Goal: Information Seeking & Learning: Find specific fact

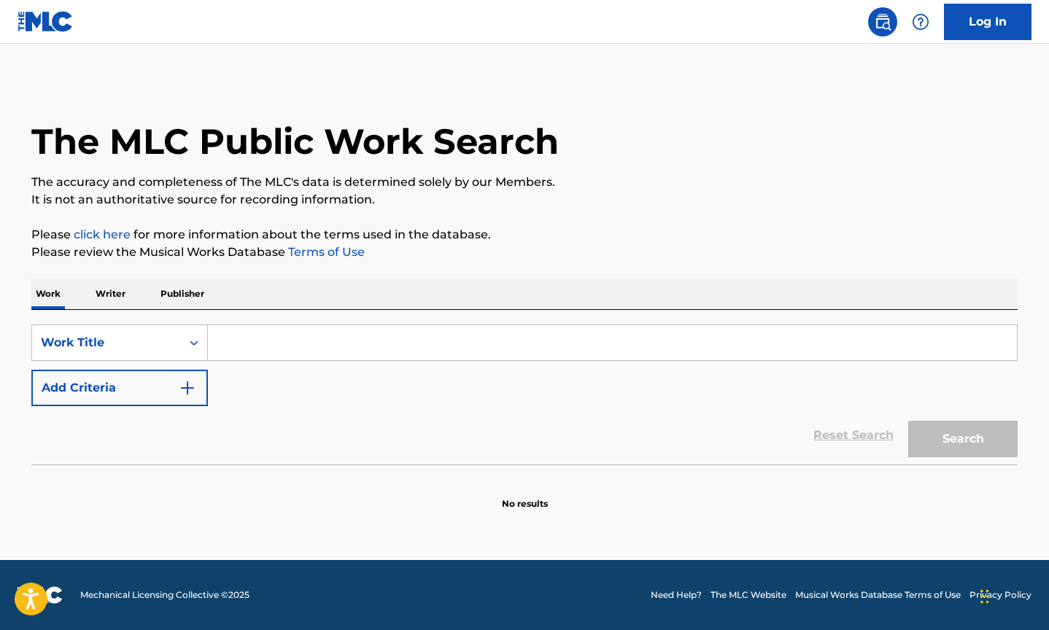
click at [283, 349] on input "Search Form" at bounding box center [612, 342] width 809 height 35
click at [177, 342] on div "Work Title" at bounding box center [106, 343] width 149 height 28
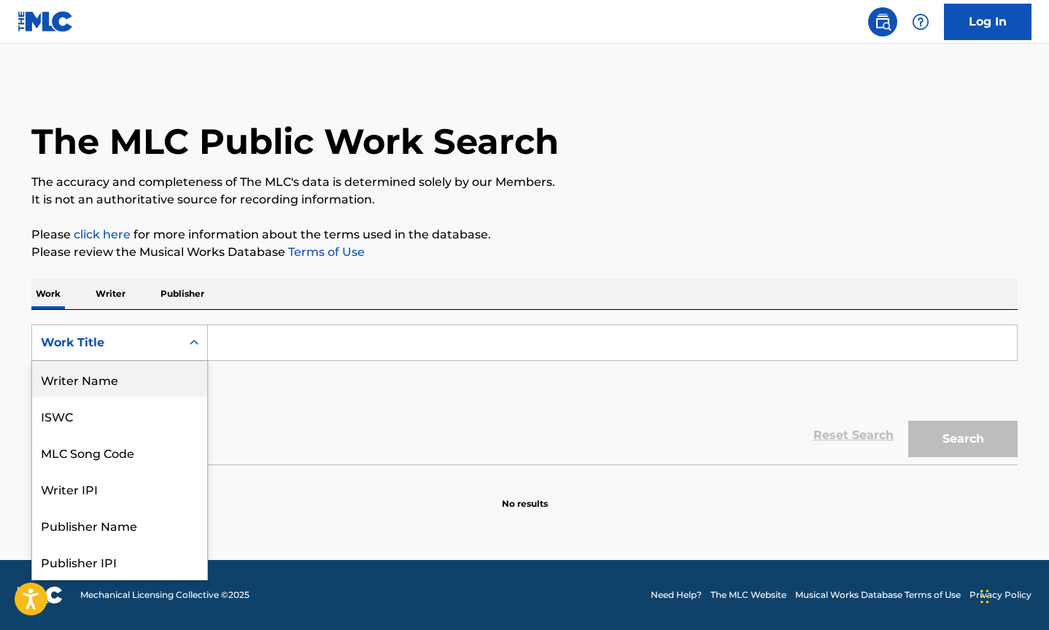
click at [142, 382] on div "Writer Name" at bounding box center [119, 379] width 175 height 36
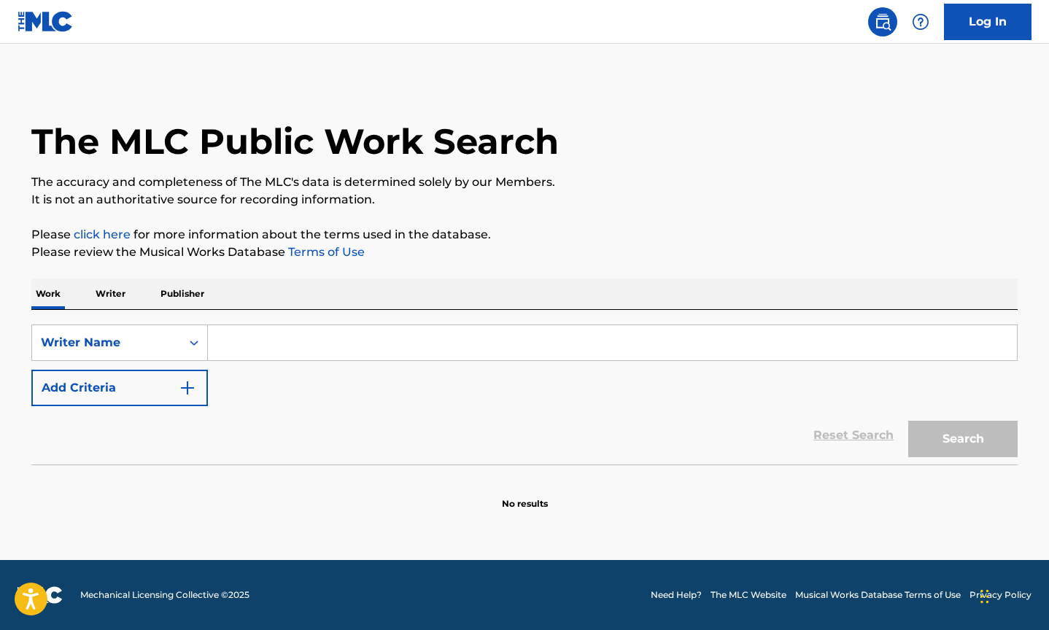
click at [304, 361] on div "SearchWithCriteria8a2f02c8-8992-4de5-bfaf-53b376bd2f2c Writer Name Add Criteria" at bounding box center [524, 366] width 987 height 82
click at [311, 341] on input "Search Form" at bounding box center [612, 342] width 809 height 35
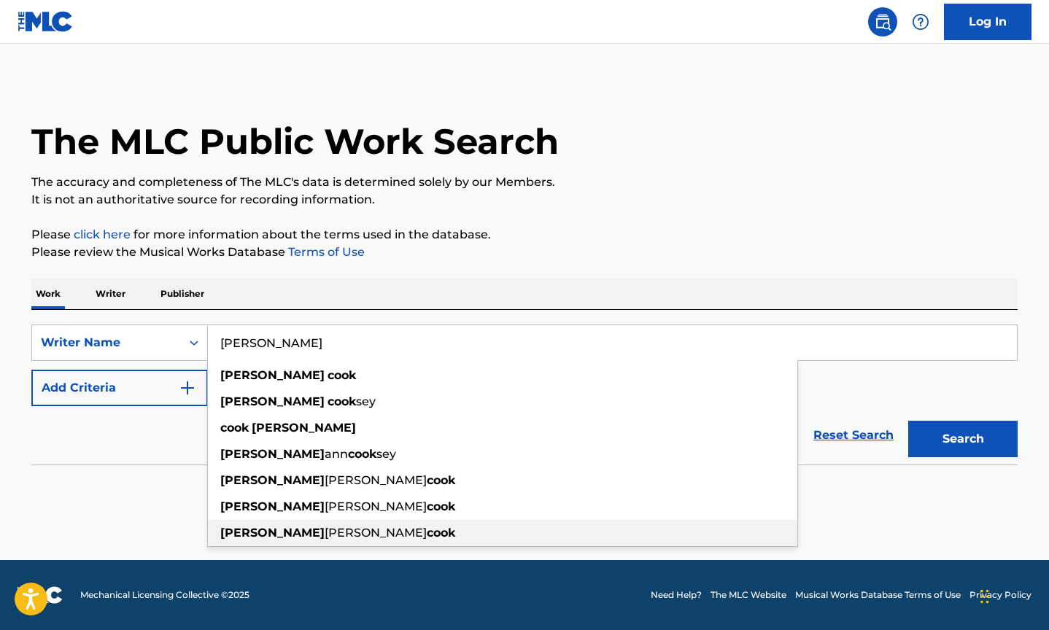
click at [427, 530] on strong "cook" at bounding box center [441, 533] width 28 height 14
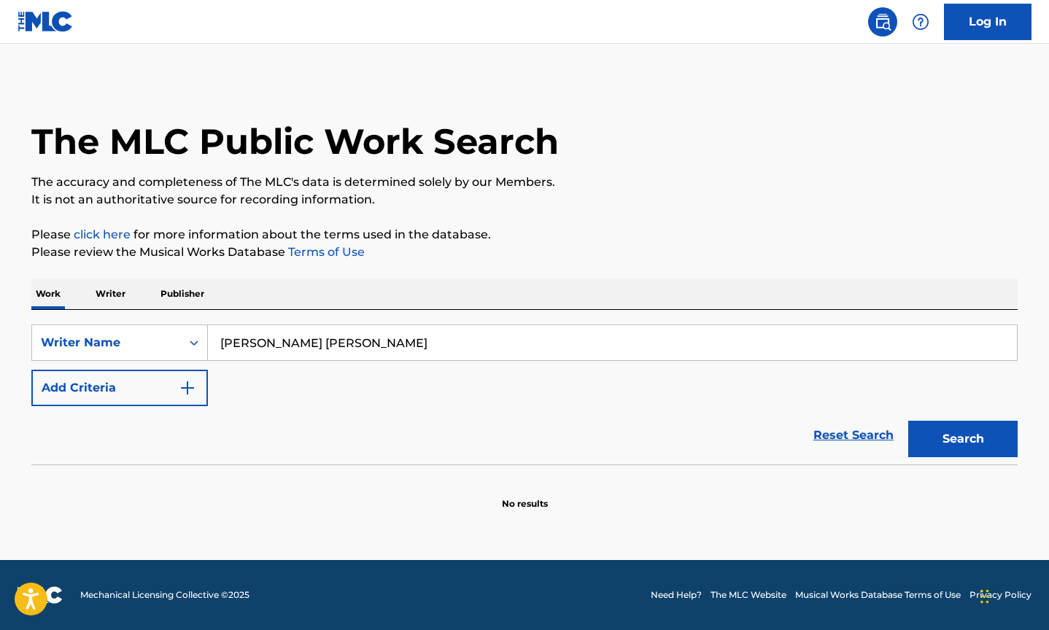
click at [981, 441] on button "Search" at bounding box center [963, 439] width 109 height 36
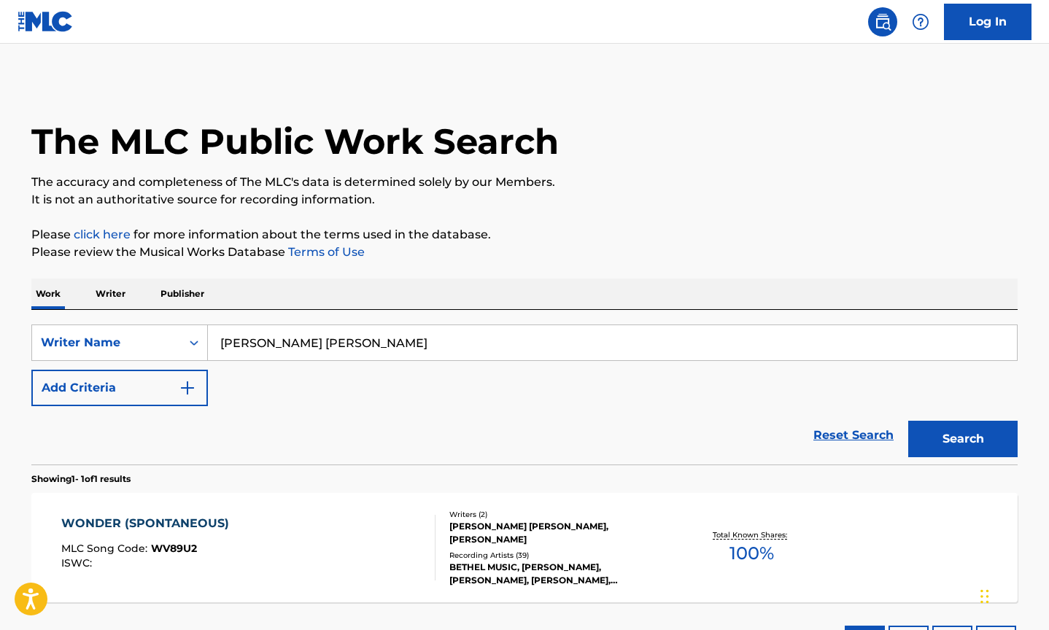
click at [304, 343] on input "[PERSON_NAME] [PERSON_NAME]" at bounding box center [612, 342] width 809 height 35
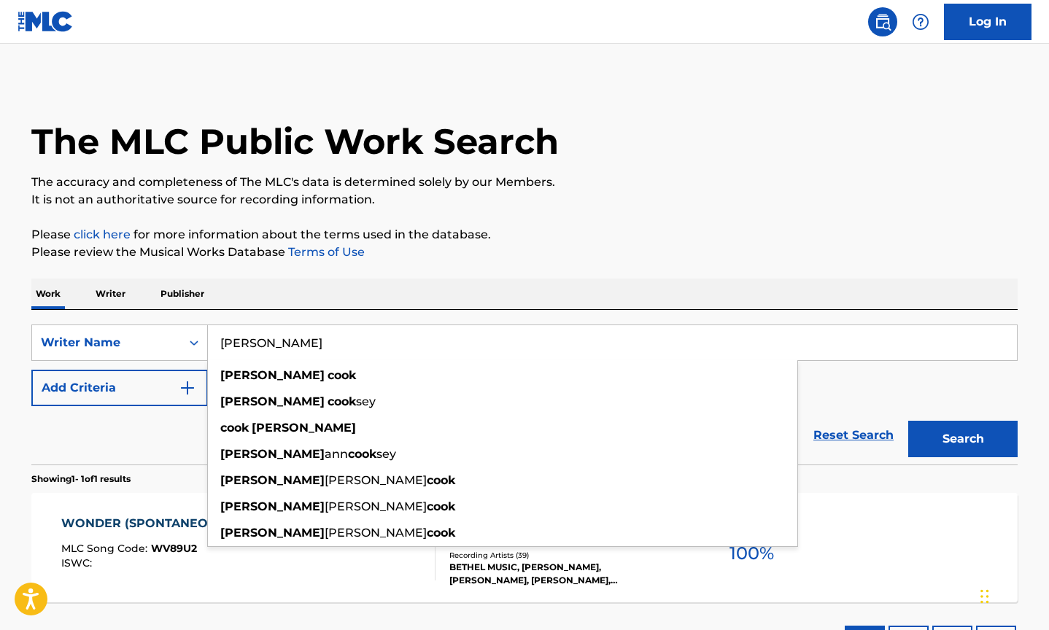
type input "[PERSON_NAME]"
click at [963, 439] on button "Search" at bounding box center [963, 439] width 109 height 36
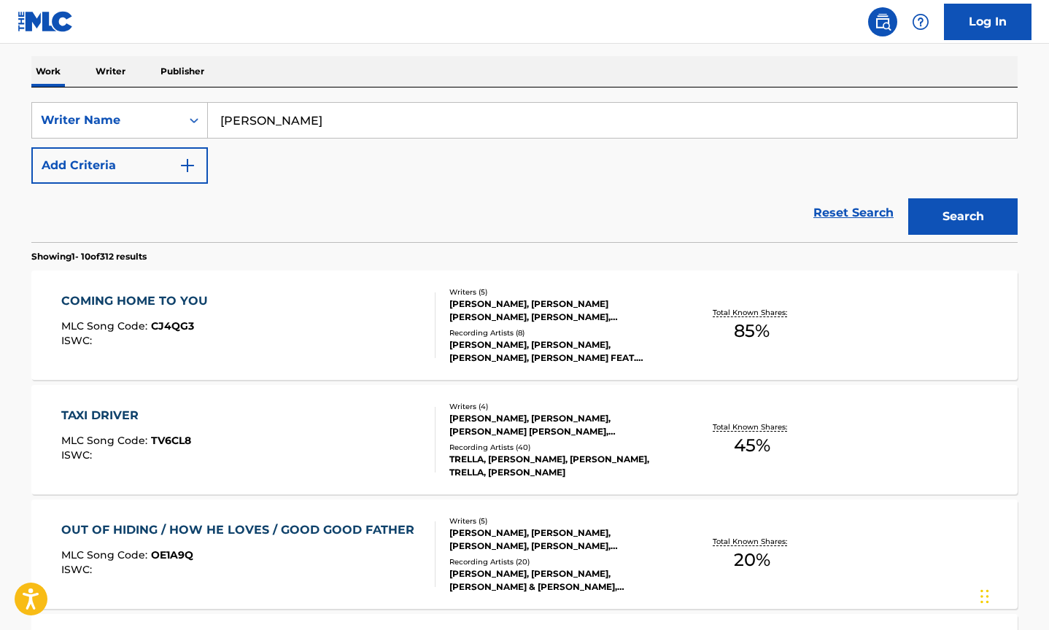
scroll to position [221, 0]
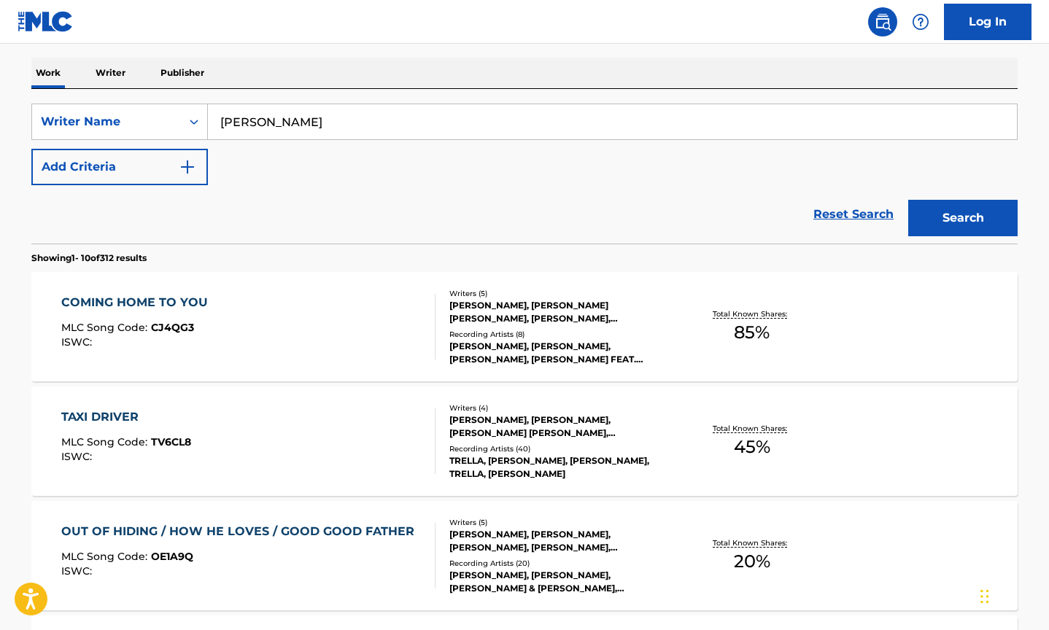
click at [171, 165] on button "Add Criteria" at bounding box center [119, 167] width 177 height 36
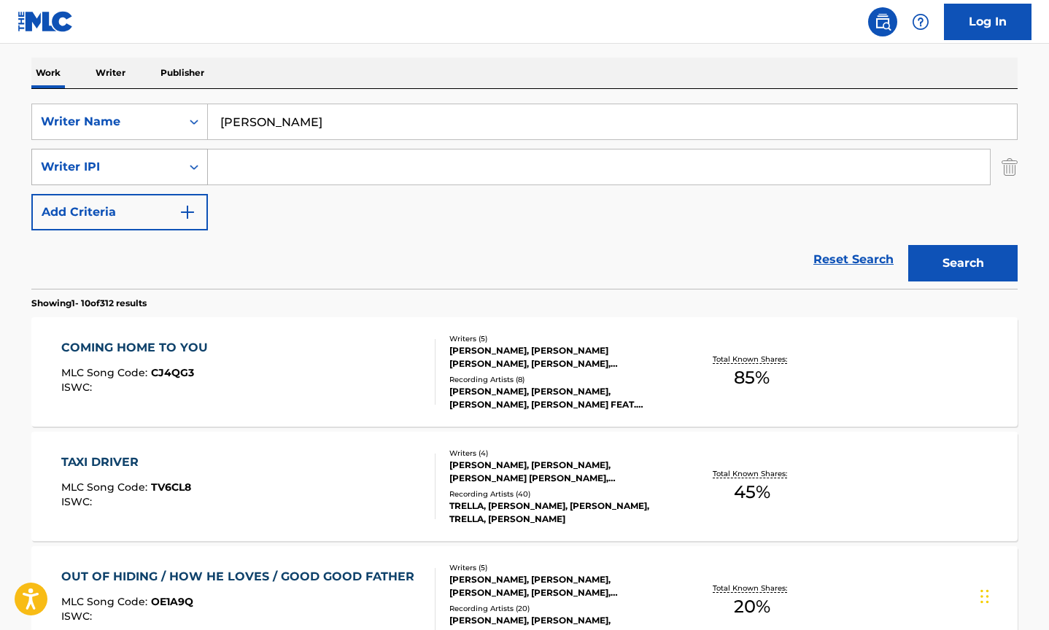
click at [195, 158] on div "Search Form" at bounding box center [194, 167] width 26 height 26
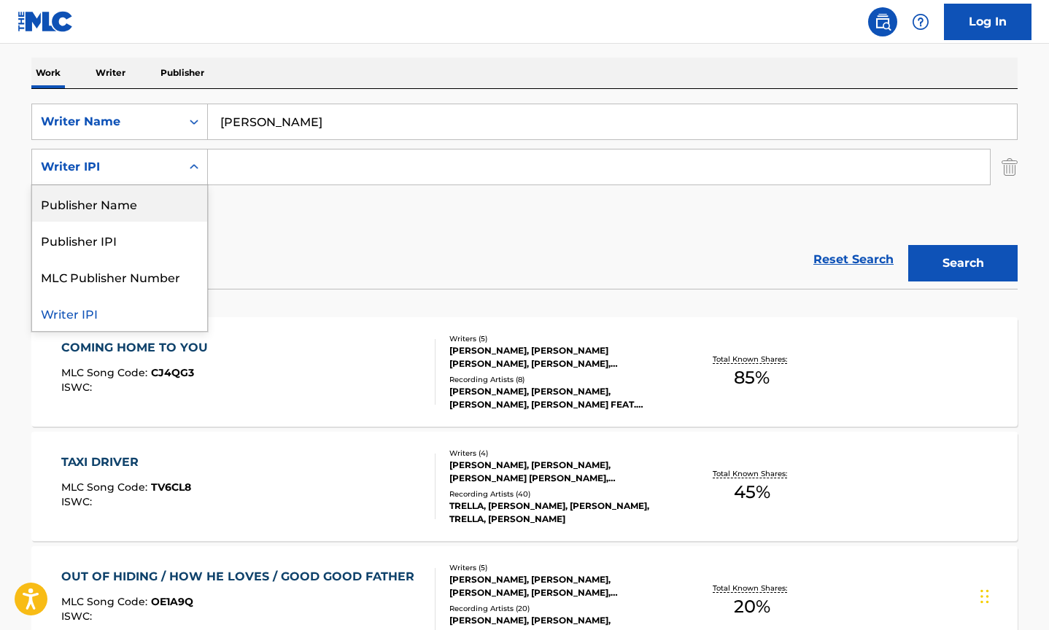
click at [155, 214] on div "Publisher Name" at bounding box center [119, 203] width 175 height 36
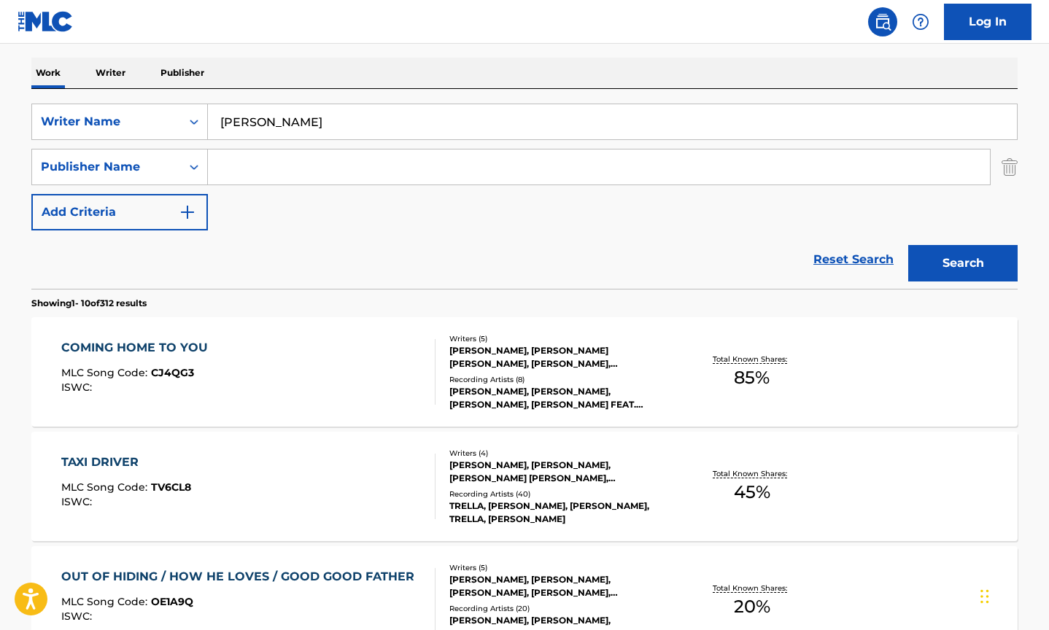
click at [259, 167] on input "Search Form" at bounding box center [599, 167] width 782 height 35
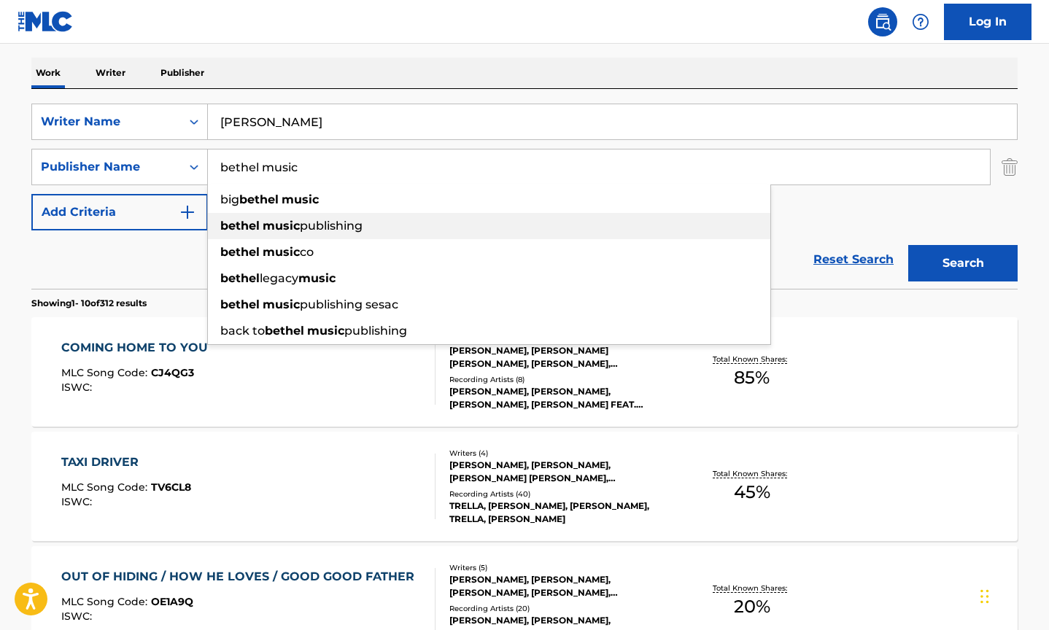
type input "bethel music publishing"
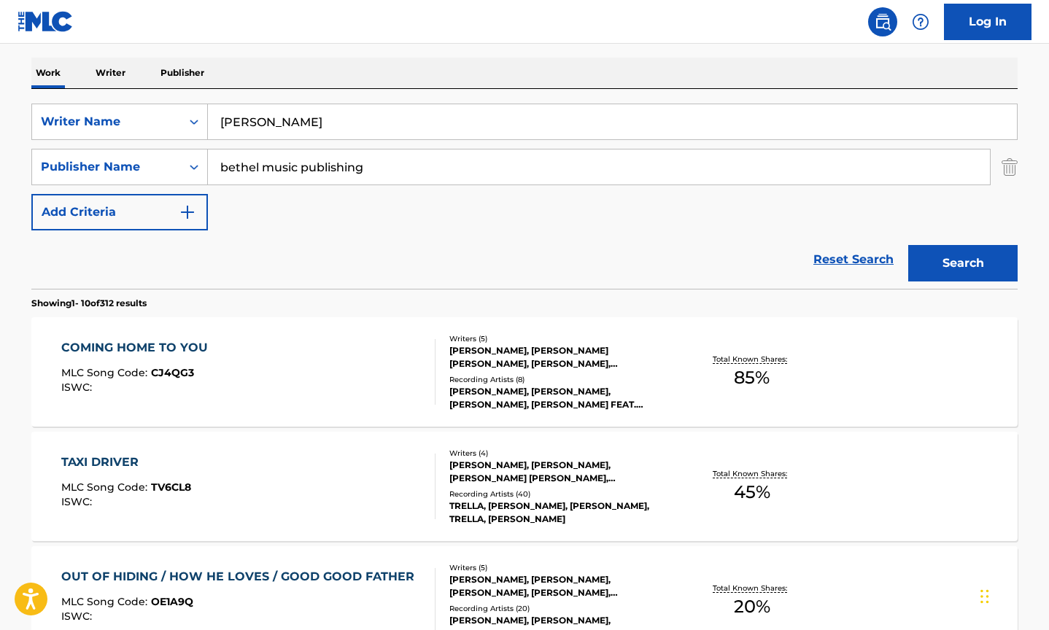
click at [952, 259] on button "Search" at bounding box center [963, 263] width 109 height 36
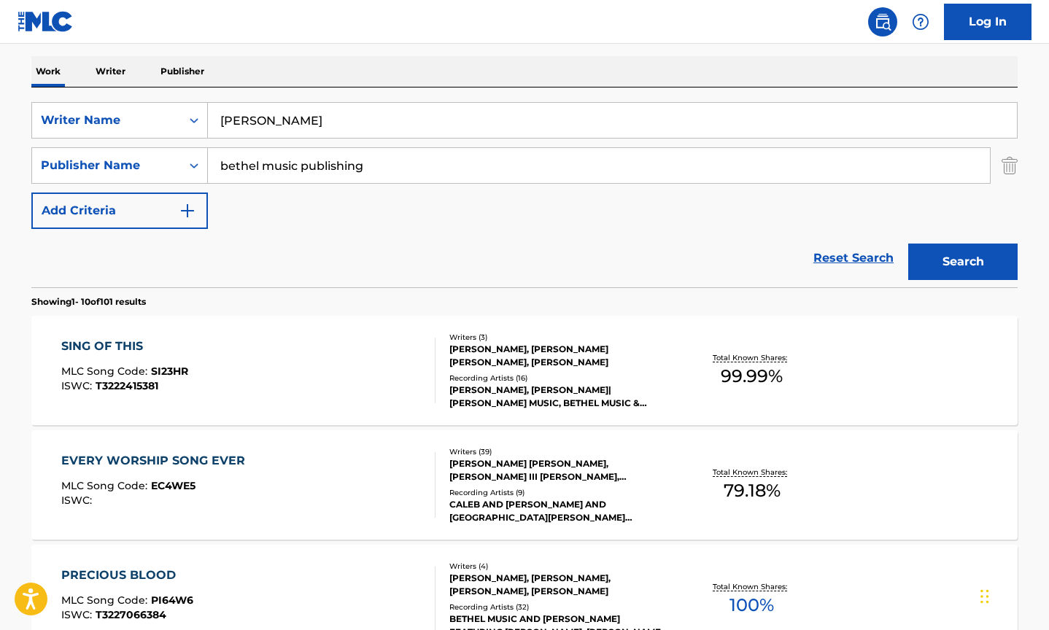
scroll to position [210, 0]
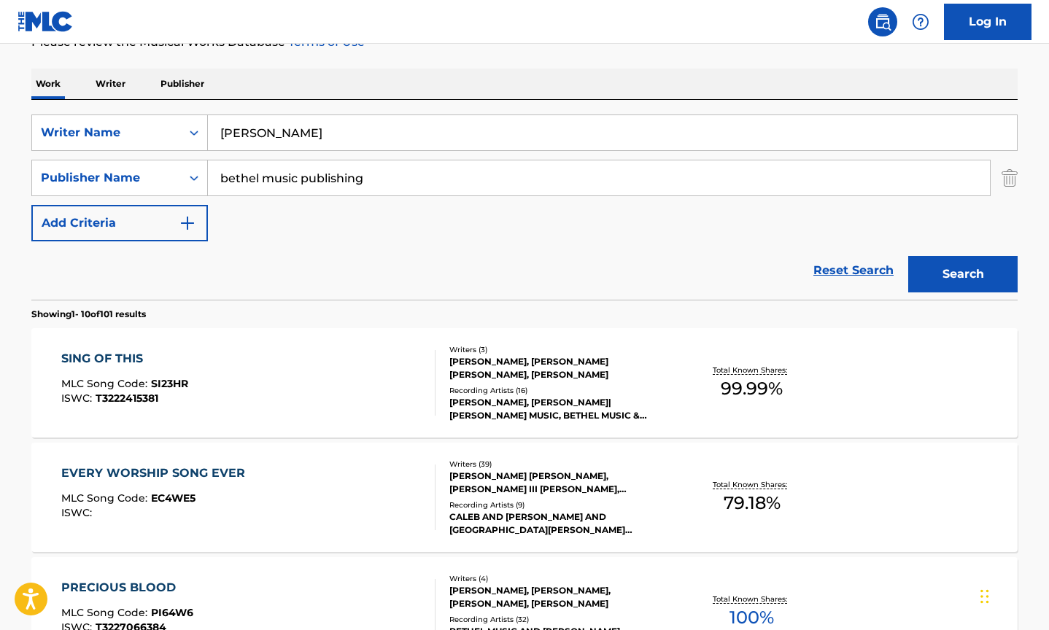
click at [830, 363] on div "Total Known Shares: 99.99 %" at bounding box center [752, 383] width 164 height 45
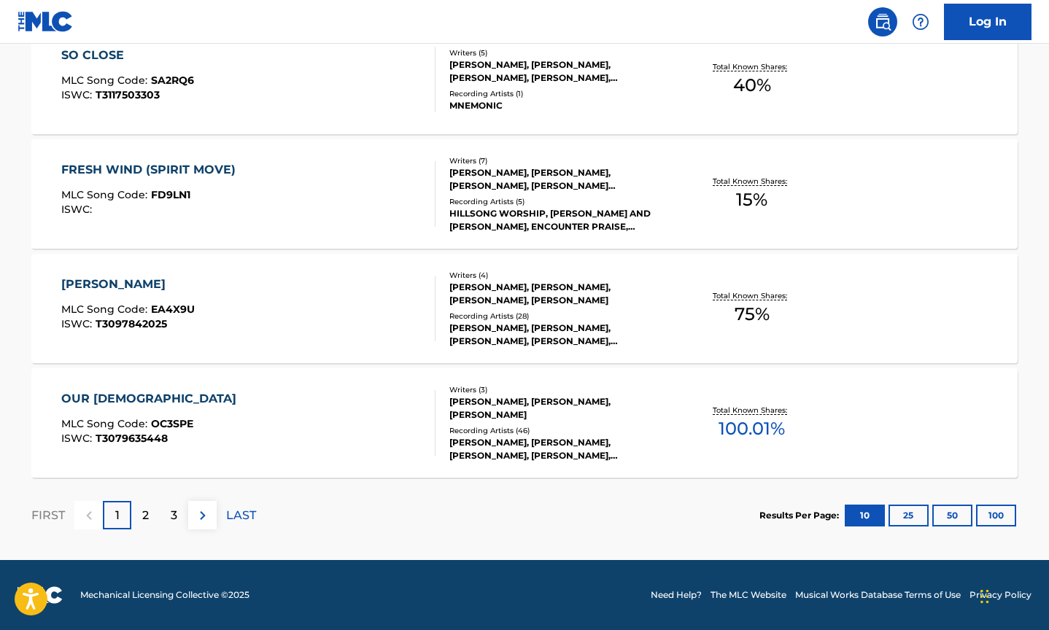
scroll to position [1201, 0]
click at [1004, 514] on button "100" at bounding box center [996, 516] width 40 height 22
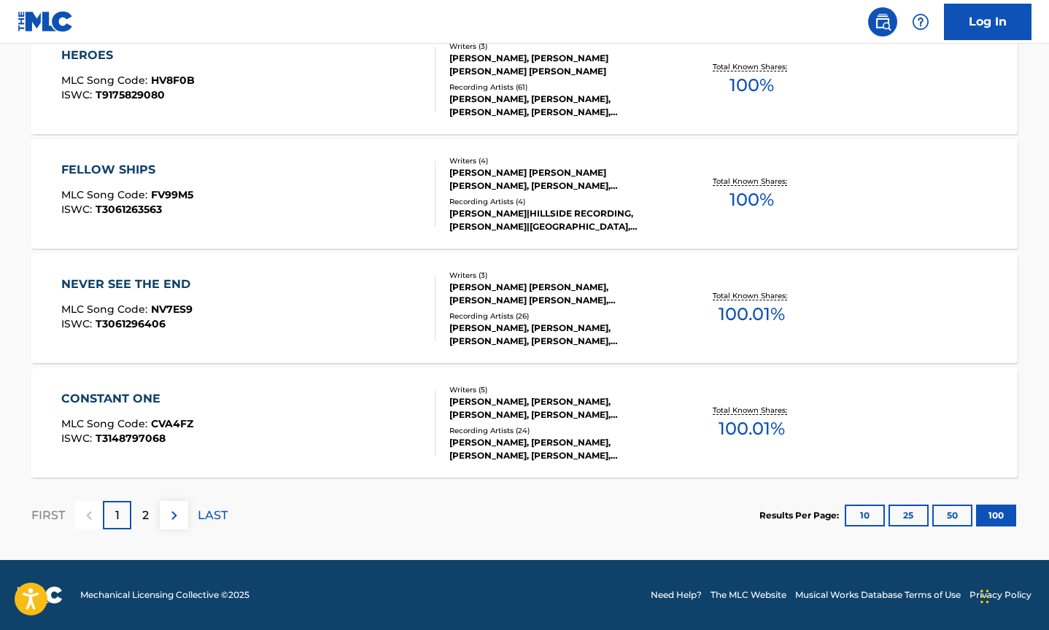
scroll to position [11512, 0]
click at [829, 415] on div "Total Known Shares: 100.01 %" at bounding box center [752, 423] width 164 height 45
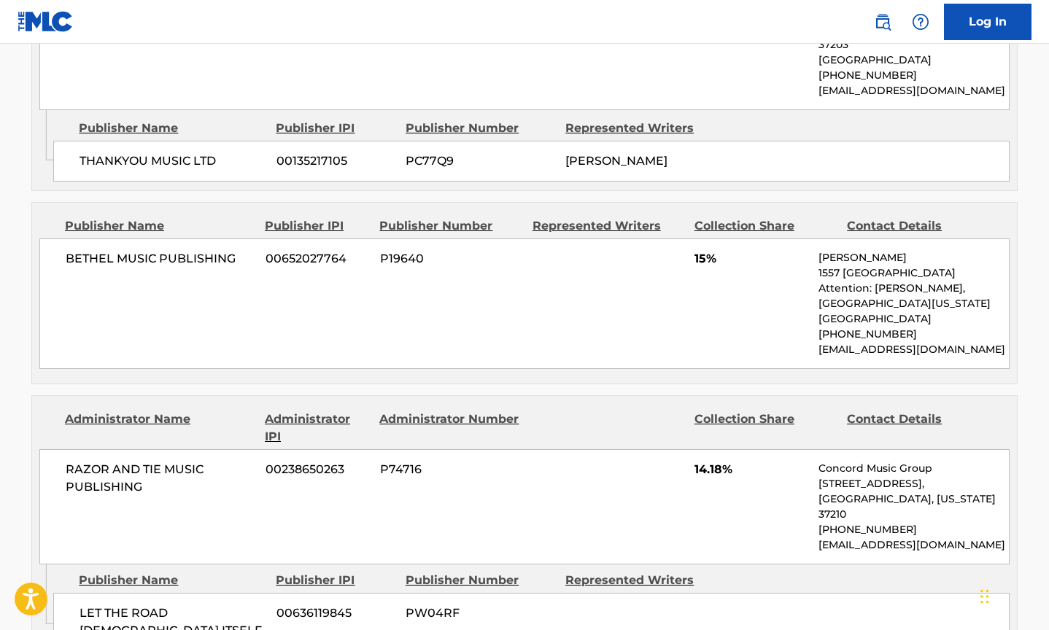
scroll to position [933, 0]
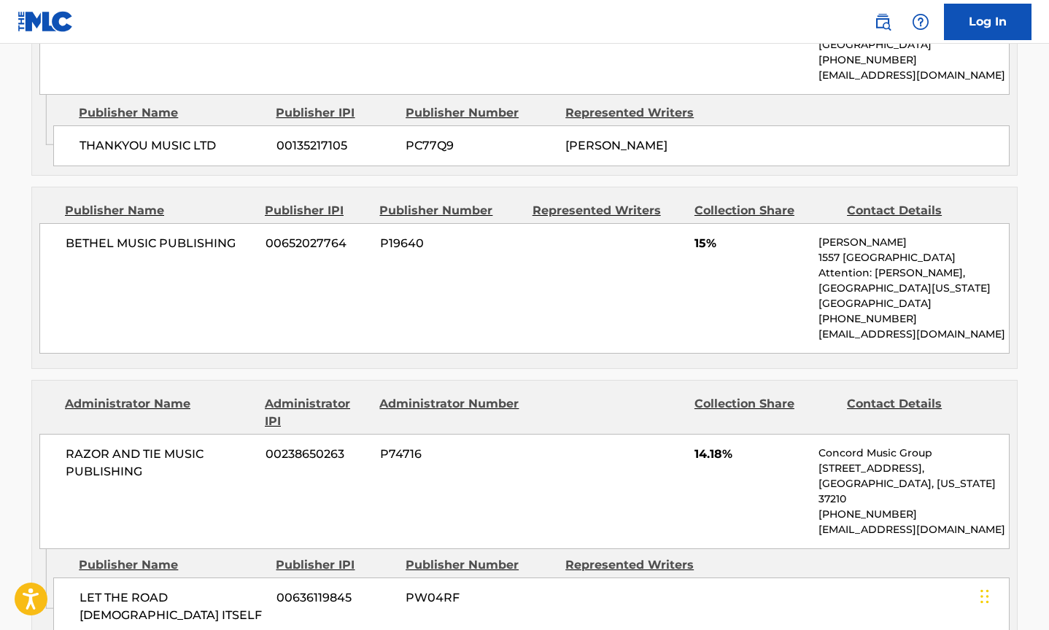
click at [750, 202] on div "Collection Share" at bounding box center [766, 211] width 142 height 18
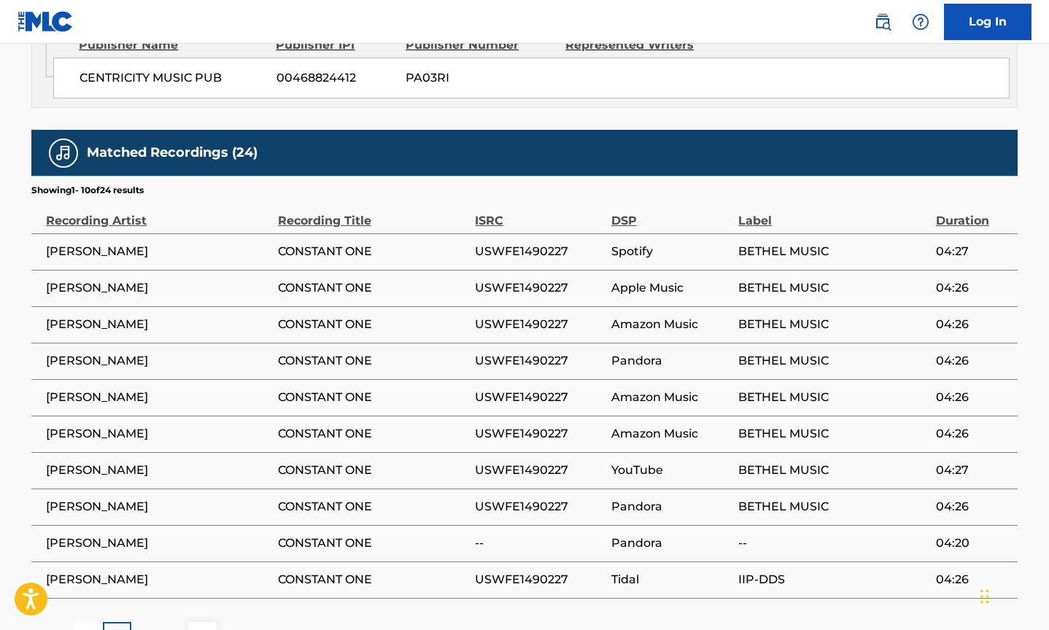
click at [150, 622] on div "2" at bounding box center [145, 636] width 28 height 28
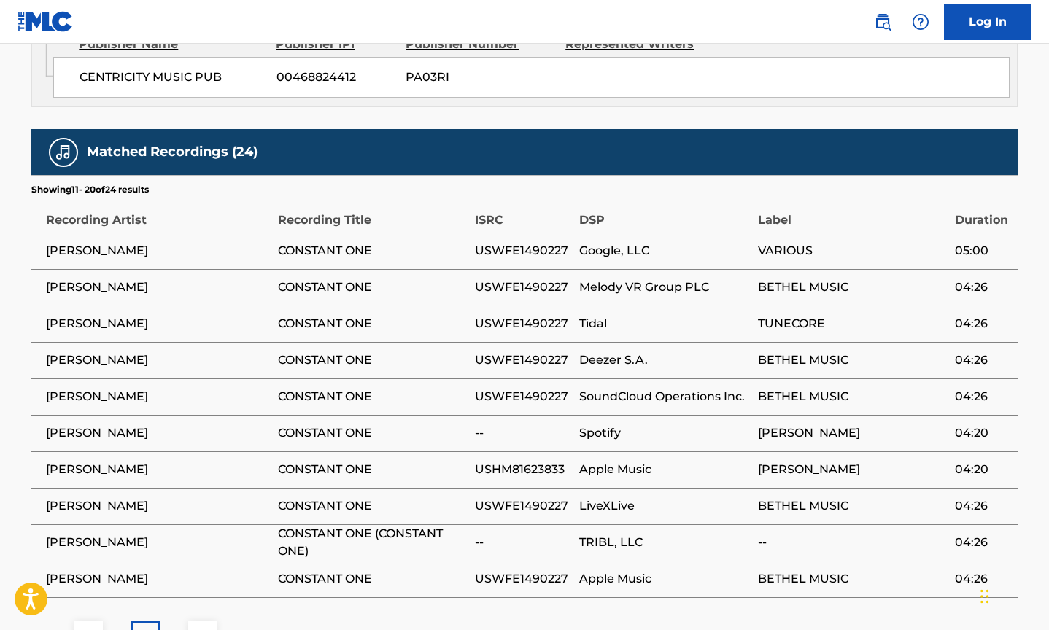
scroll to position [2873, 0]
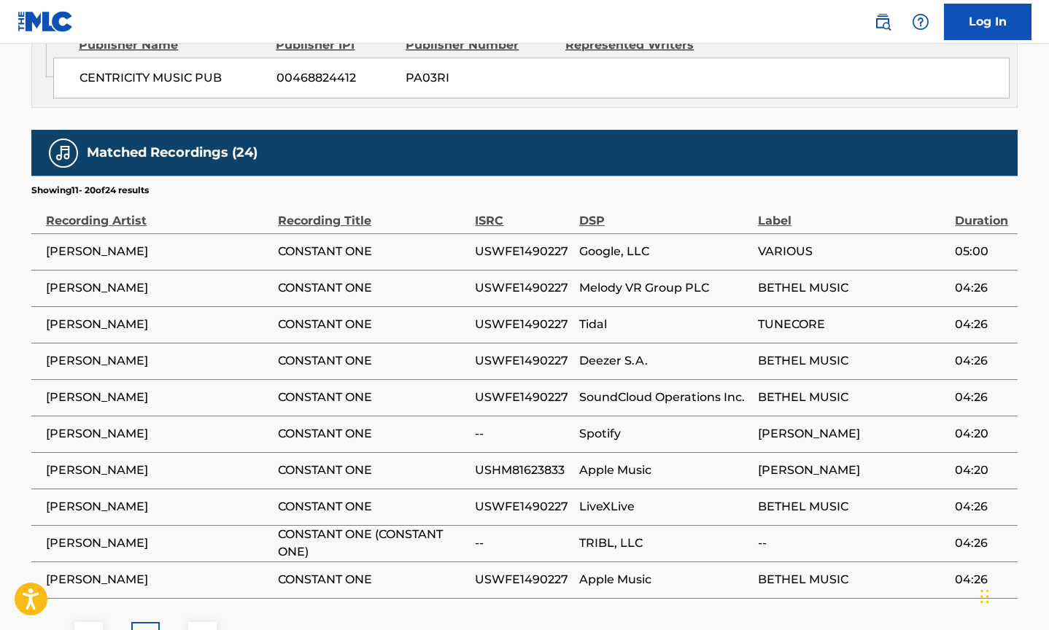
click at [176, 628] on p "3" at bounding box center [174, 637] width 7 height 18
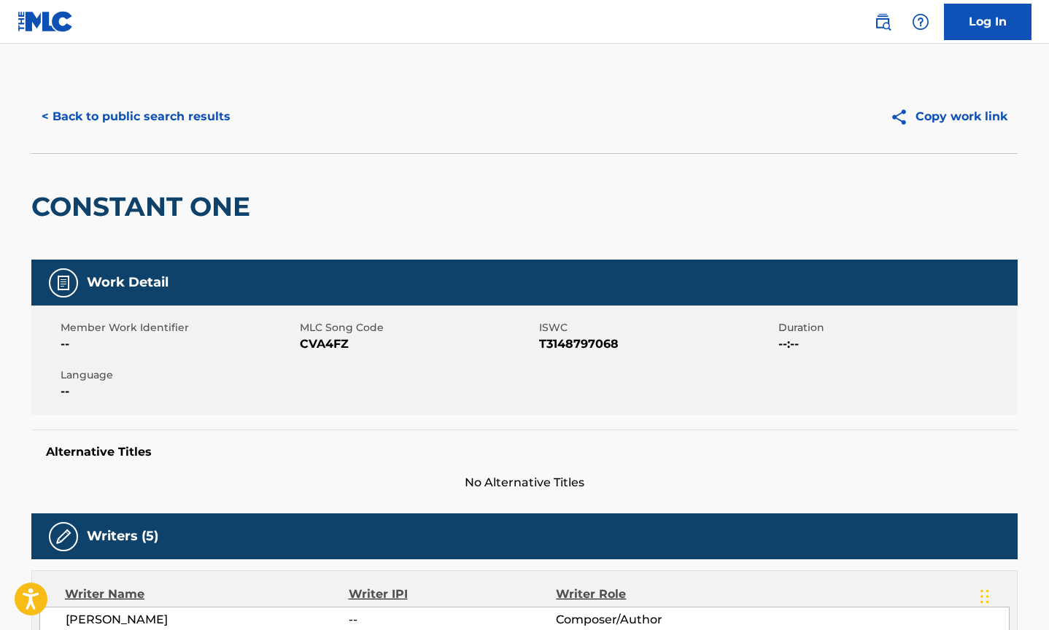
scroll to position [0, 0]
click at [172, 118] on button "< Back to public search results" at bounding box center [135, 117] width 209 height 36
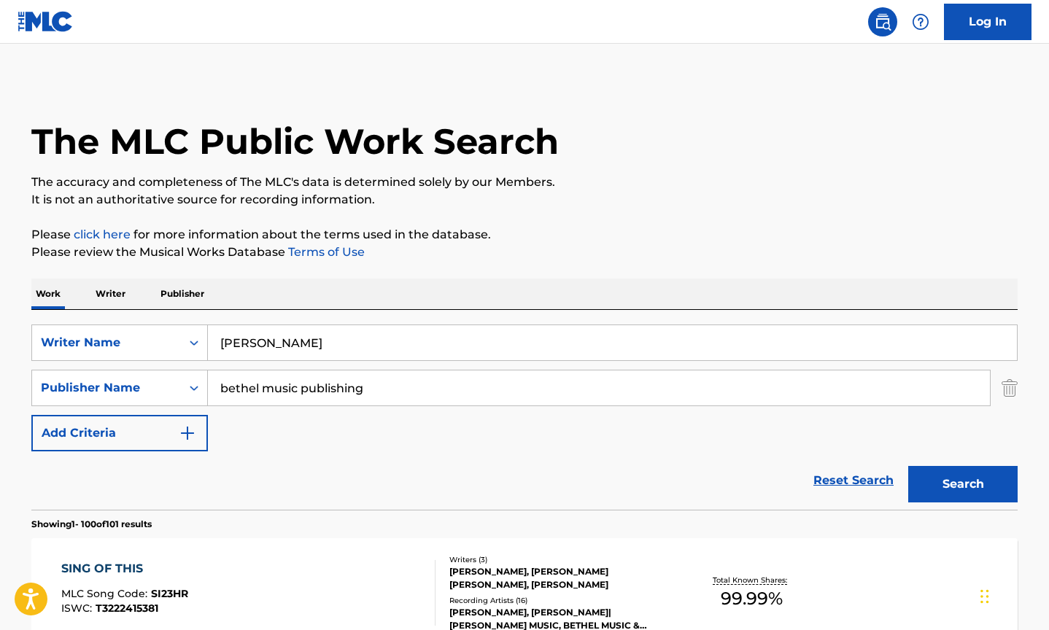
click at [158, 432] on button "Add Criteria" at bounding box center [119, 433] width 177 height 36
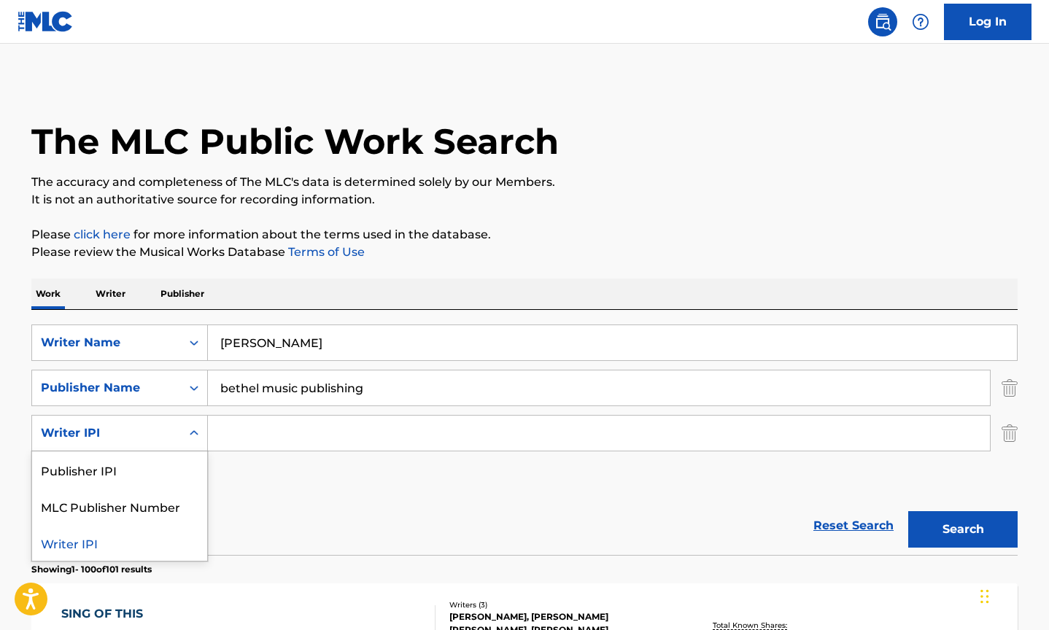
click at [169, 436] on div "Writer IPI" at bounding box center [106, 434] width 131 height 18
click at [131, 545] on div "Writer IPI" at bounding box center [119, 543] width 175 height 36
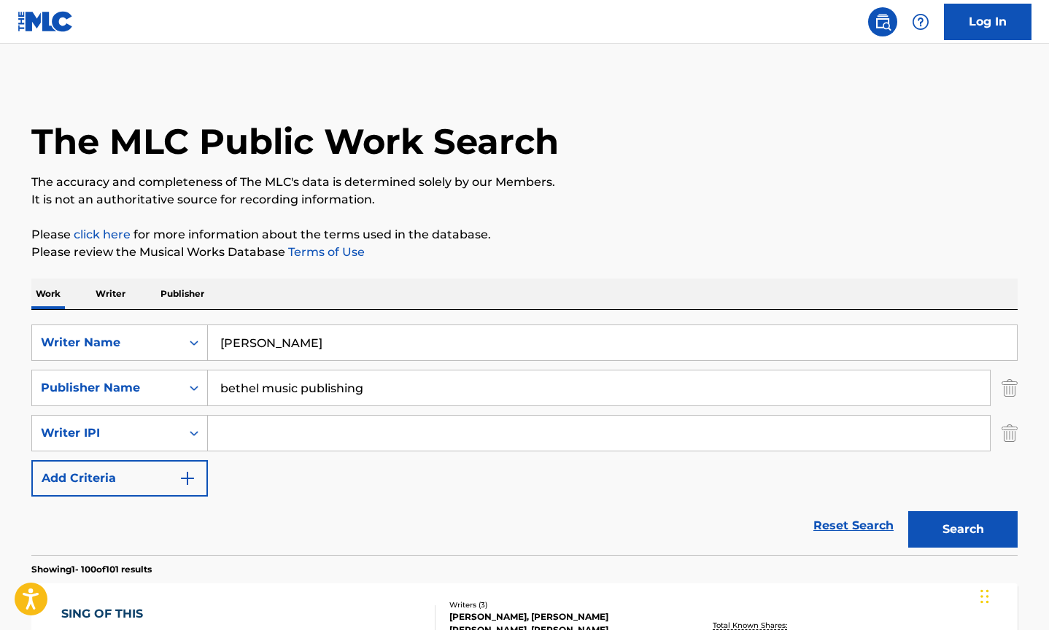
click at [435, 435] on input "Search Form" at bounding box center [599, 433] width 782 height 35
paste input "1057260670"
type input "1057260670"
click at [976, 521] on button "Search" at bounding box center [963, 530] width 109 height 36
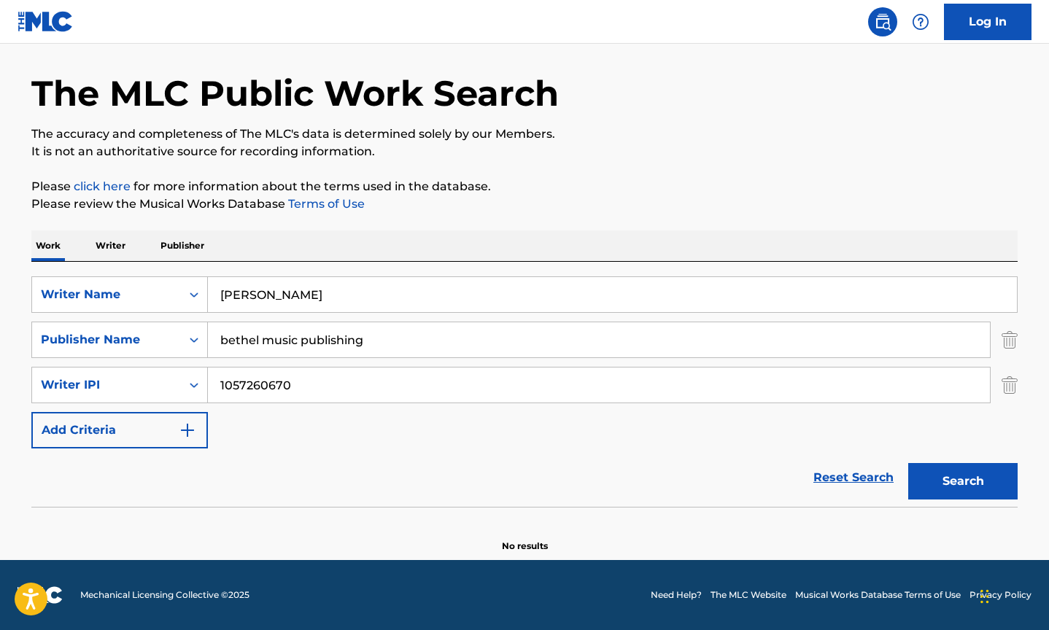
scroll to position [48, 0]
click at [1019, 381] on div "The MLC Public Work Search The accuracy and completeness of The MLC's data is d…" at bounding box center [525, 292] width 1022 height 521
click at [1011, 385] on img "Search Form" at bounding box center [1010, 385] width 16 height 36
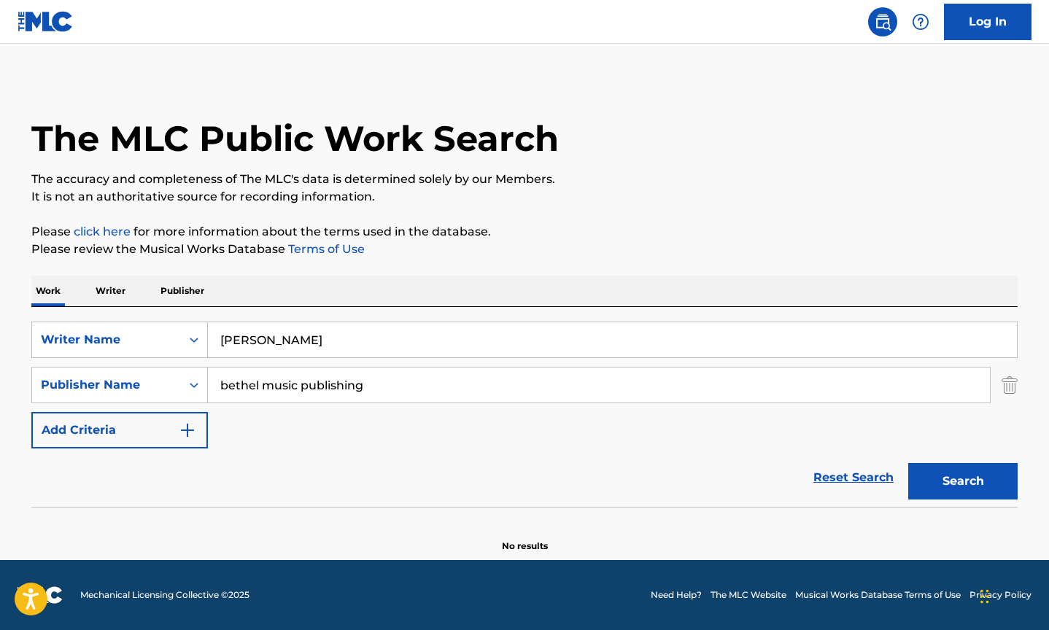
scroll to position [3, 0]
click at [272, 339] on input "[PERSON_NAME]" at bounding box center [612, 340] width 809 height 35
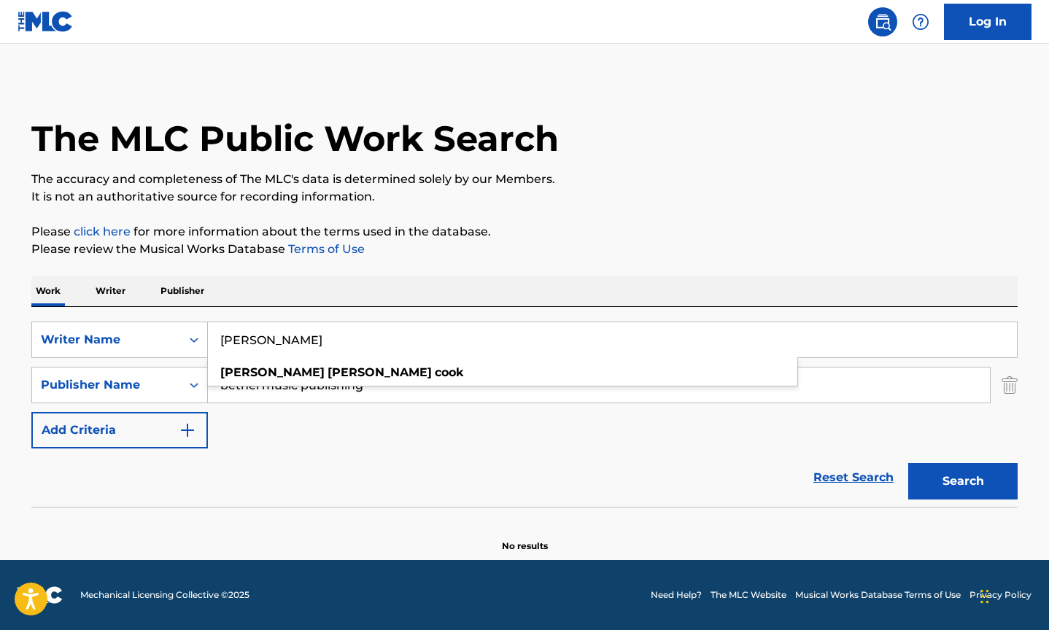
type input "[PERSON_NAME]"
click at [963, 482] on button "Search" at bounding box center [963, 481] width 109 height 36
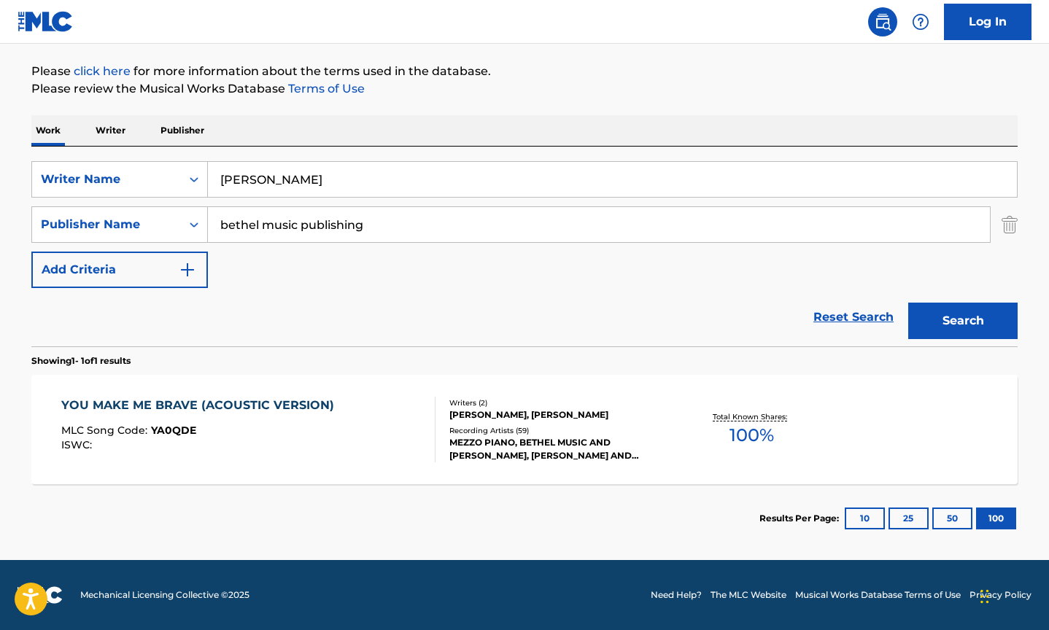
scroll to position [163, 0]
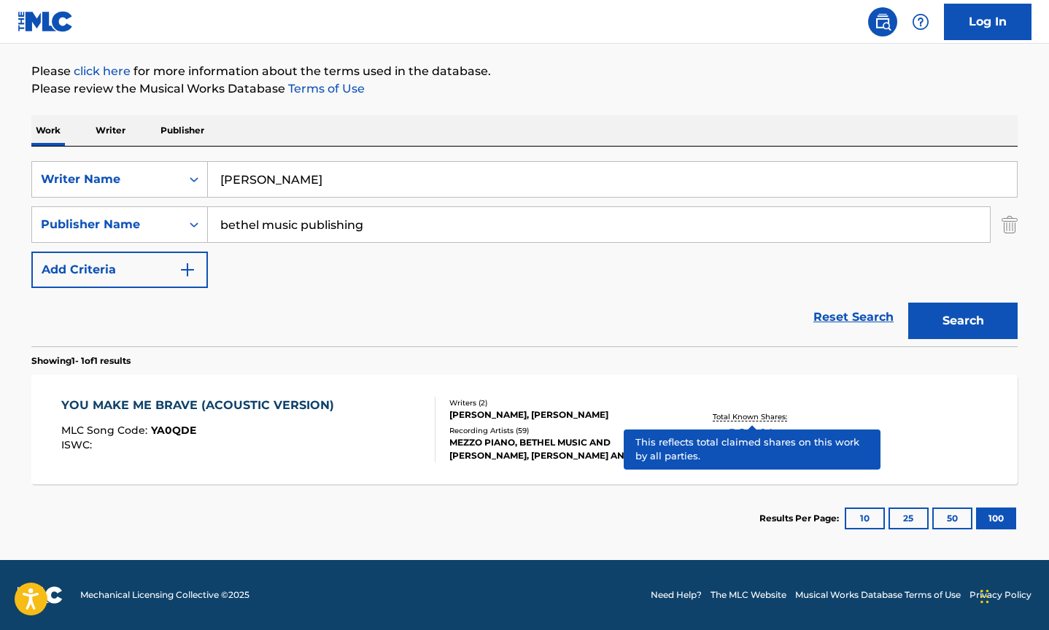
click at [744, 418] on p "Total Known Shares:" at bounding box center [752, 417] width 78 height 11
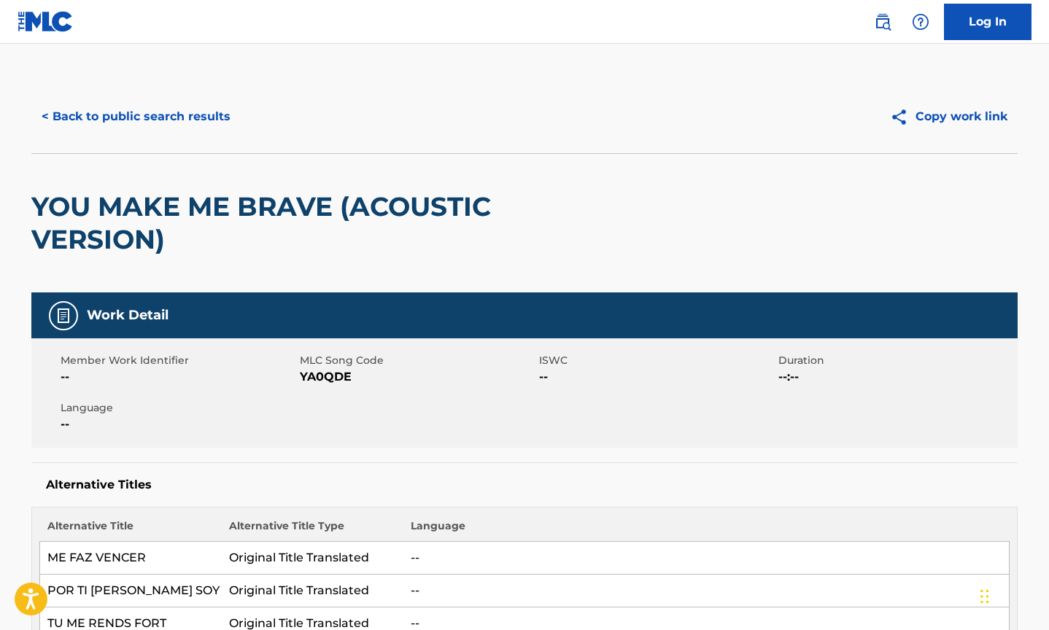
click at [154, 109] on button "< Back to public search results" at bounding box center [135, 117] width 209 height 36
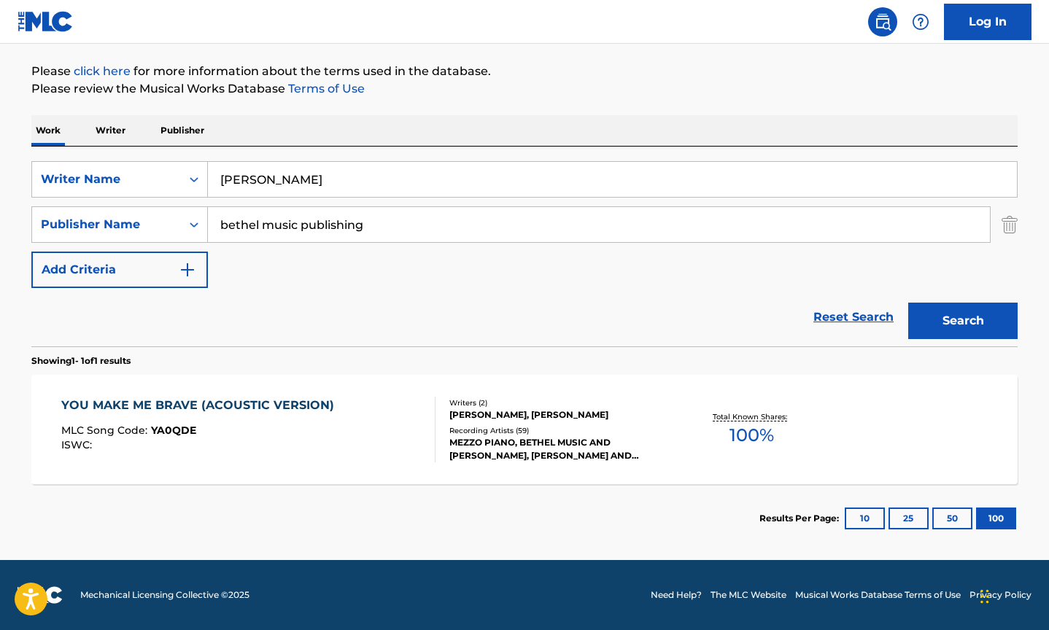
scroll to position [163, 0]
click at [306, 178] on input "[PERSON_NAME]" at bounding box center [612, 179] width 809 height 35
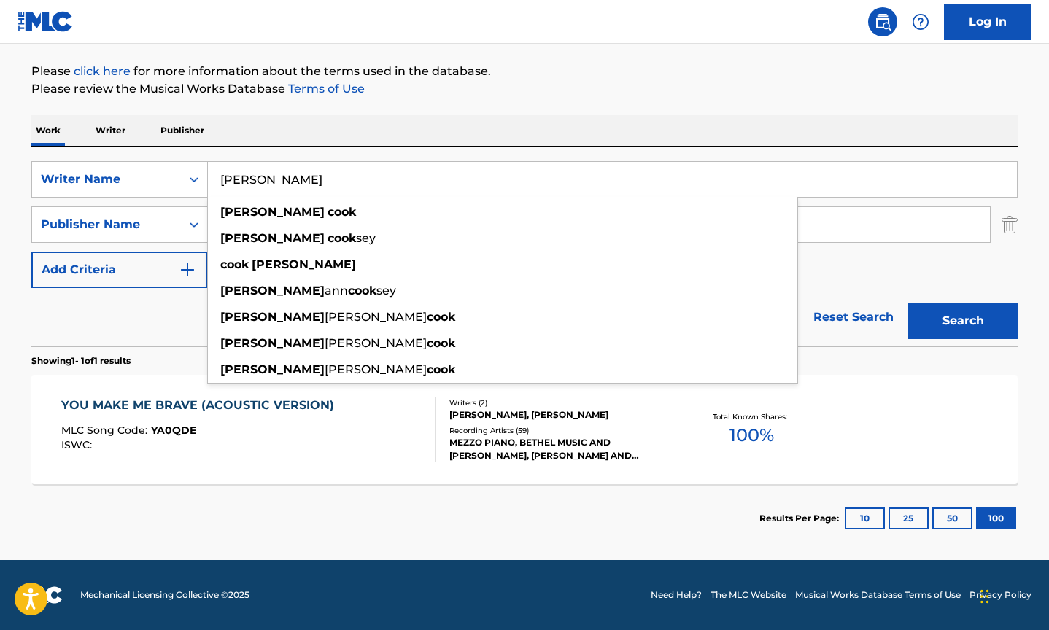
type input "[PERSON_NAME]"
click at [963, 321] on button "Search" at bounding box center [963, 321] width 109 height 36
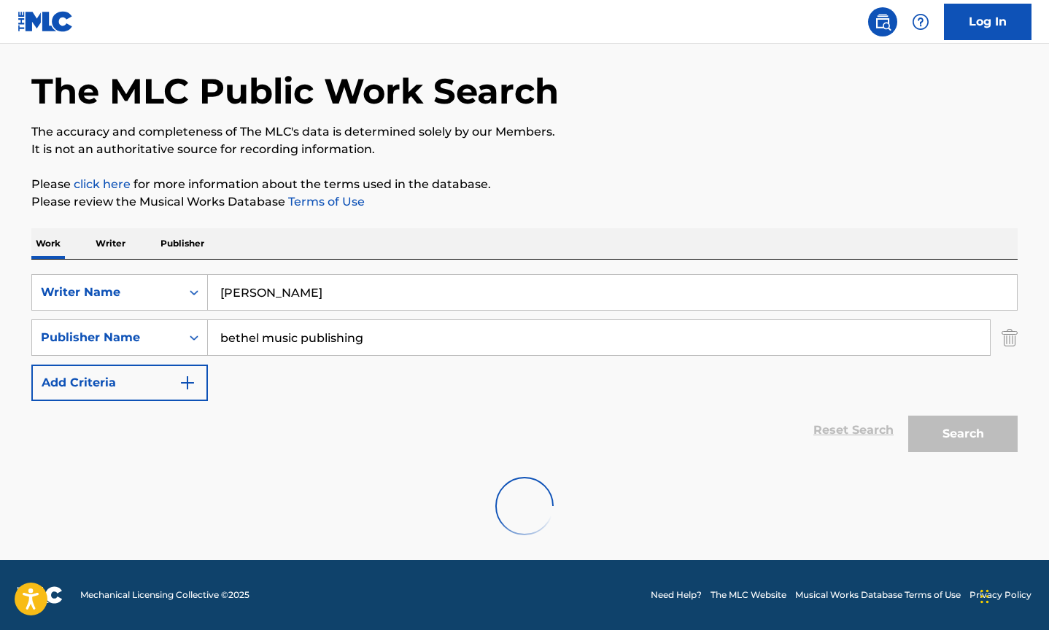
scroll to position [50, 0]
click at [602, 7] on nav "Log In" at bounding box center [524, 22] width 1049 height 44
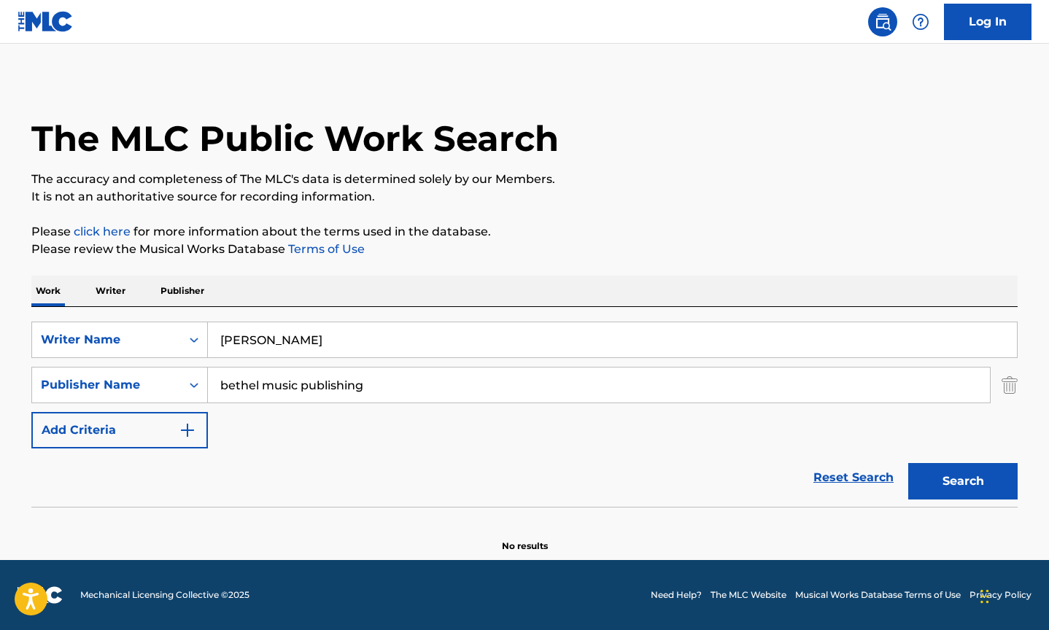
scroll to position [3, 0]
